Goal: Transaction & Acquisition: Purchase product/service

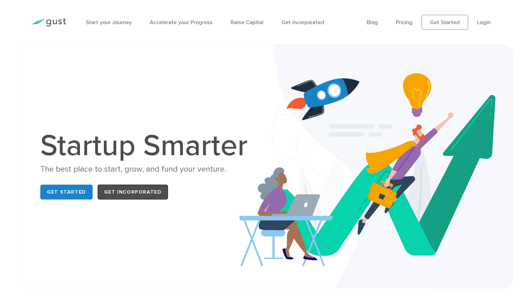
click at [154, 192] on link "Get Incorporated" at bounding box center [133, 192] width 71 height 15
click at [406, 24] on link "Pricing" at bounding box center [404, 22] width 17 height 7
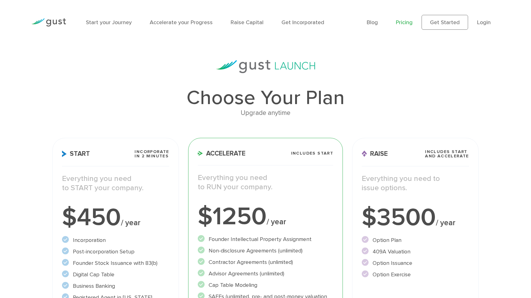
click at [151, 157] on span "Incorporate in 2 Minutes" at bounding box center [152, 154] width 34 height 9
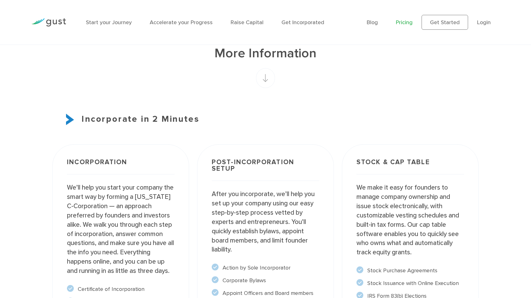
scroll to position [407, 0]
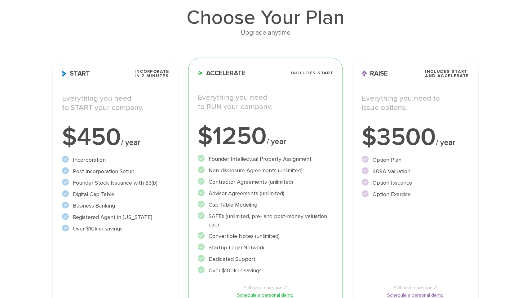
scroll to position [0, 0]
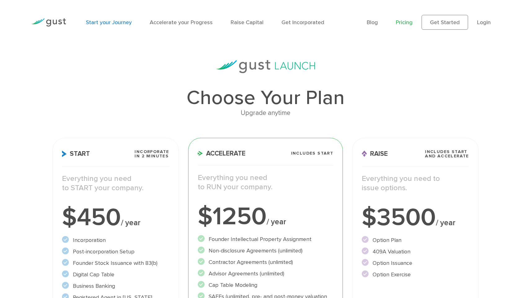
click at [118, 22] on link "Start your Journey" at bounding box center [109, 22] width 46 height 7
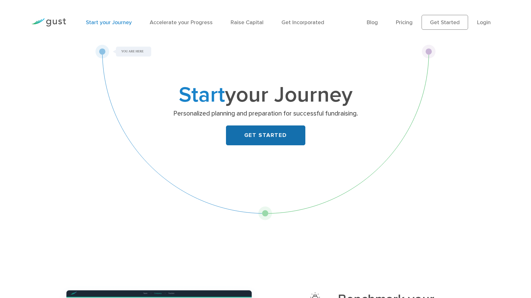
click at [268, 135] on link "GET STARTED" at bounding box center [265, 136] width 79 height 20
